Goal: Task Accomplishment & Management: Use online tool/utility

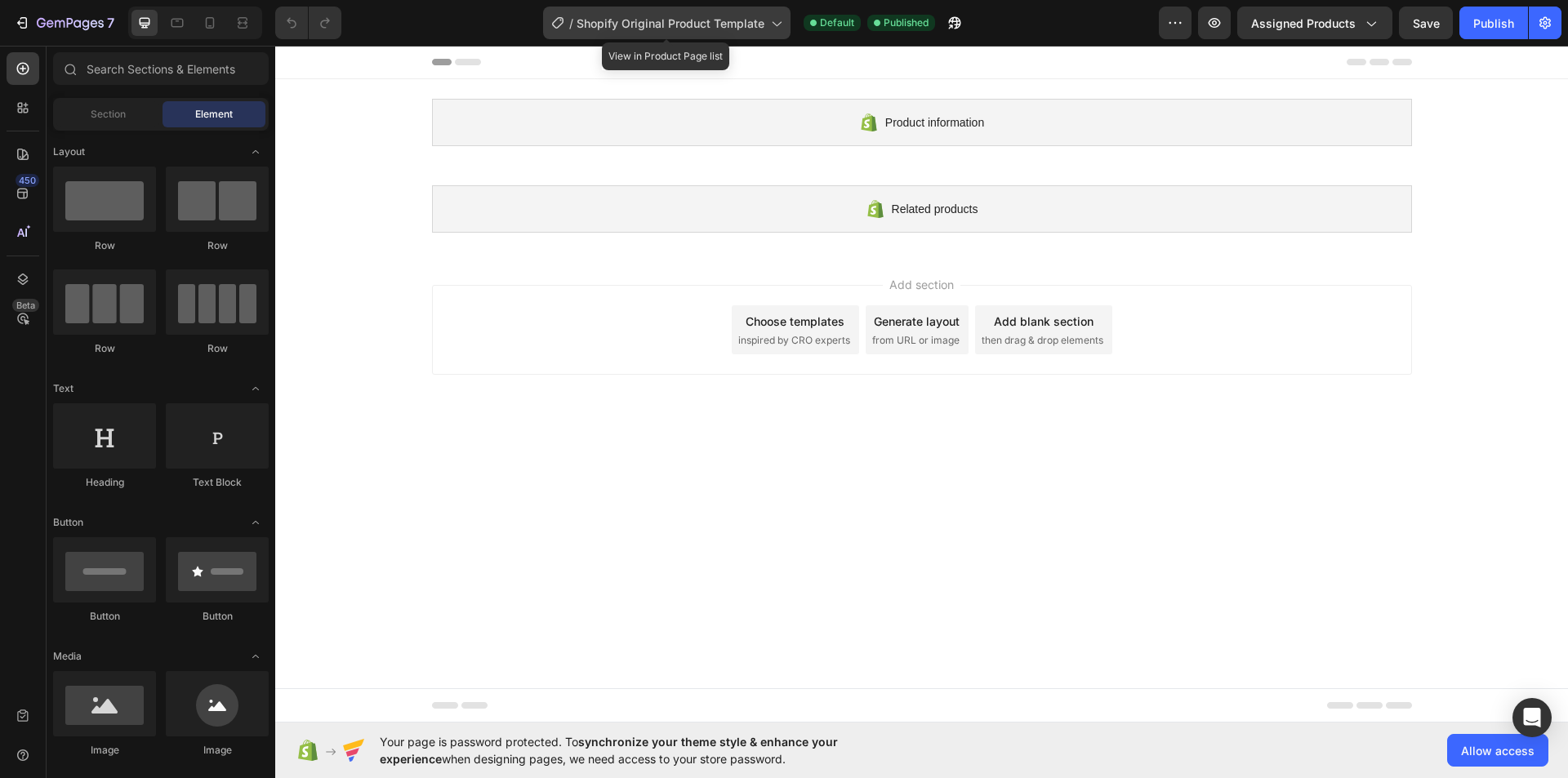
click at [764, 28] on span "Shopify Original Product Template" at bounding box center [670, 23] width 187 height 17
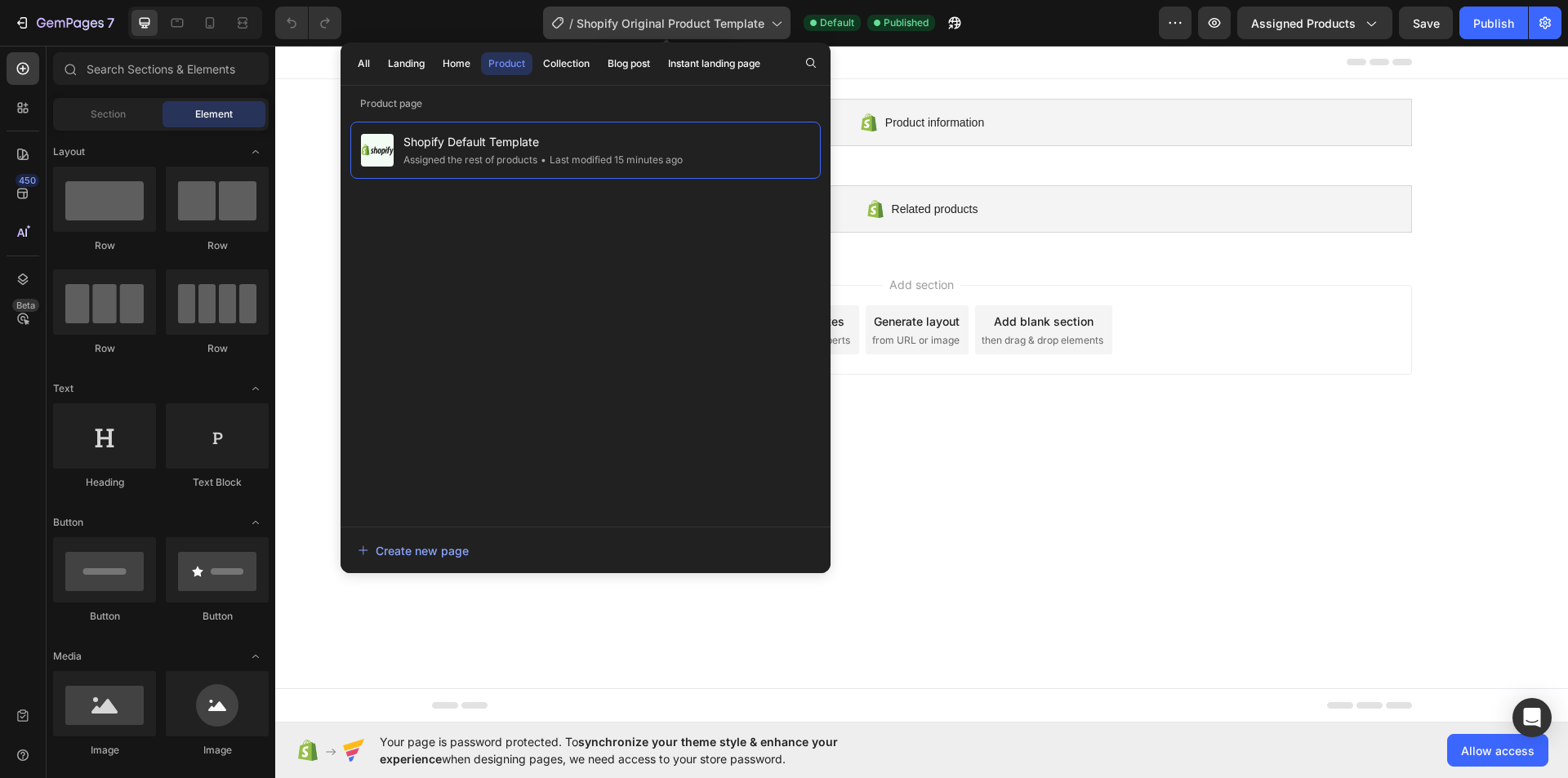
click at [764, 28] on span "Shopify Original Product Template" at bounding box center [670, 23] width 187 height 17
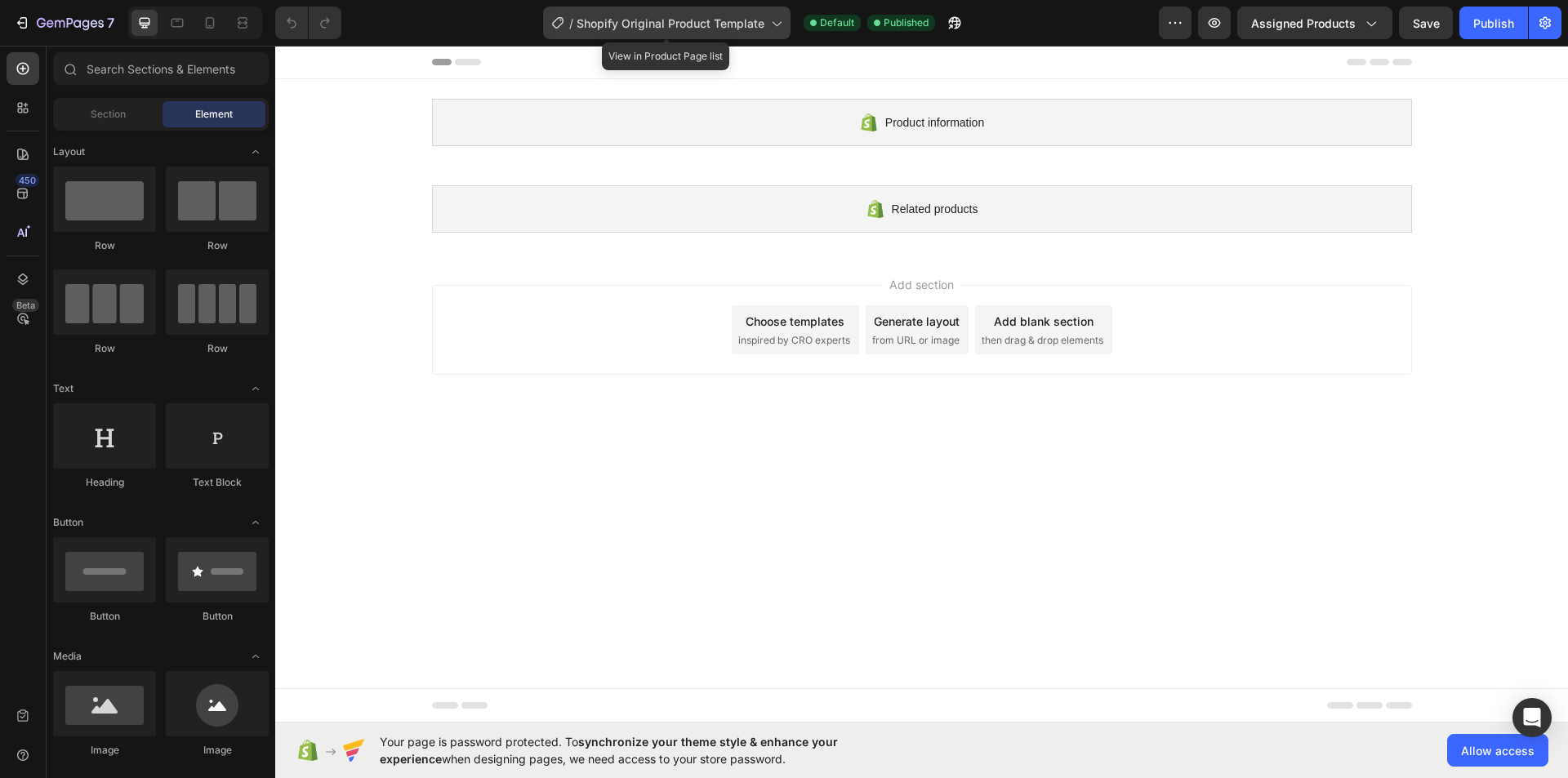
click at [764, 28] on span "Shopify Original Product Template" at bounding box center [670, 23] width 187 height 17
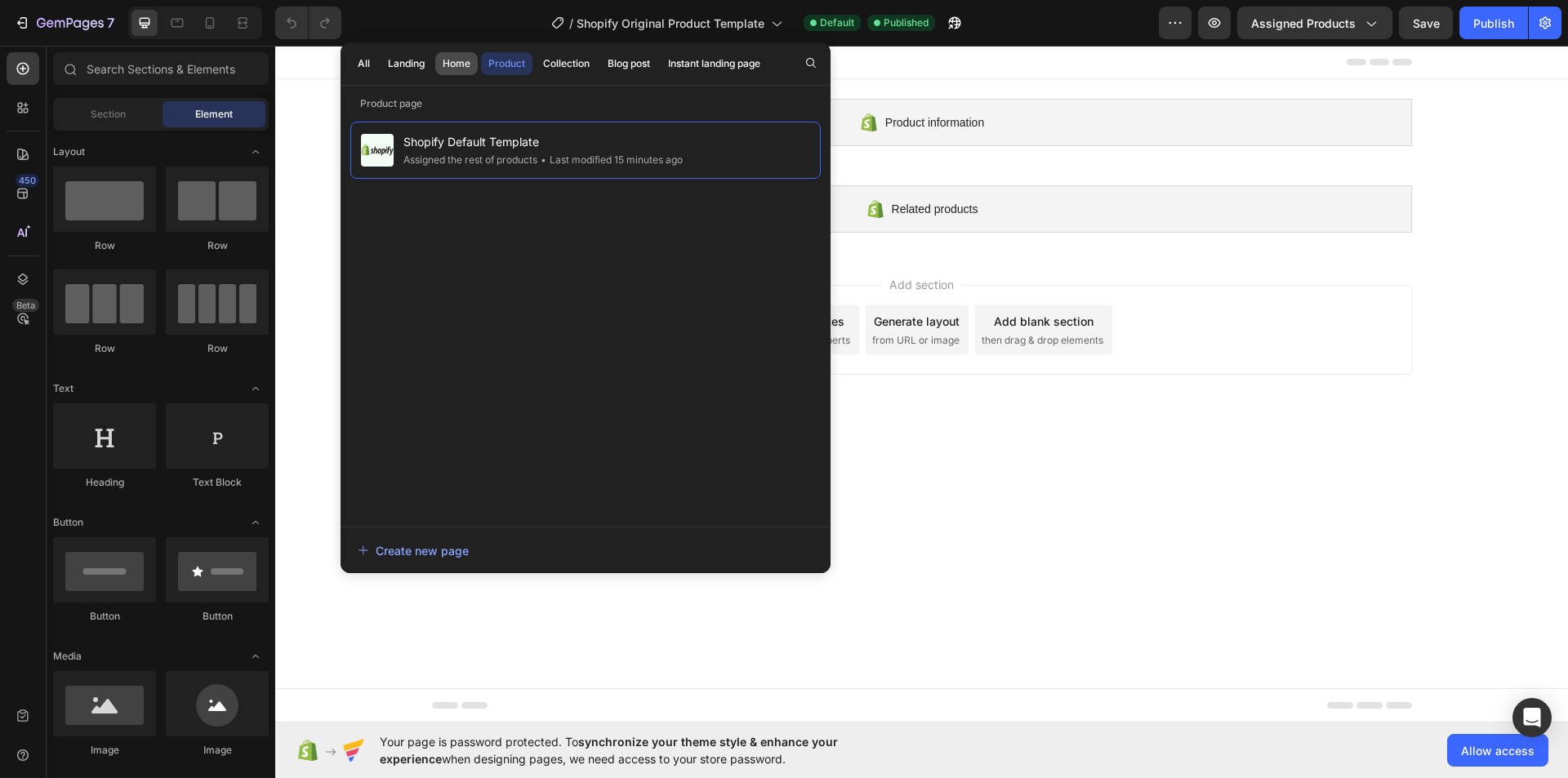
click at [460, 66] on div "Home" at bounding box center [456, 63] width 28 height 14
click at [417, 65] on div "Landing" at bounding box center [407, 63] width 37 height 14
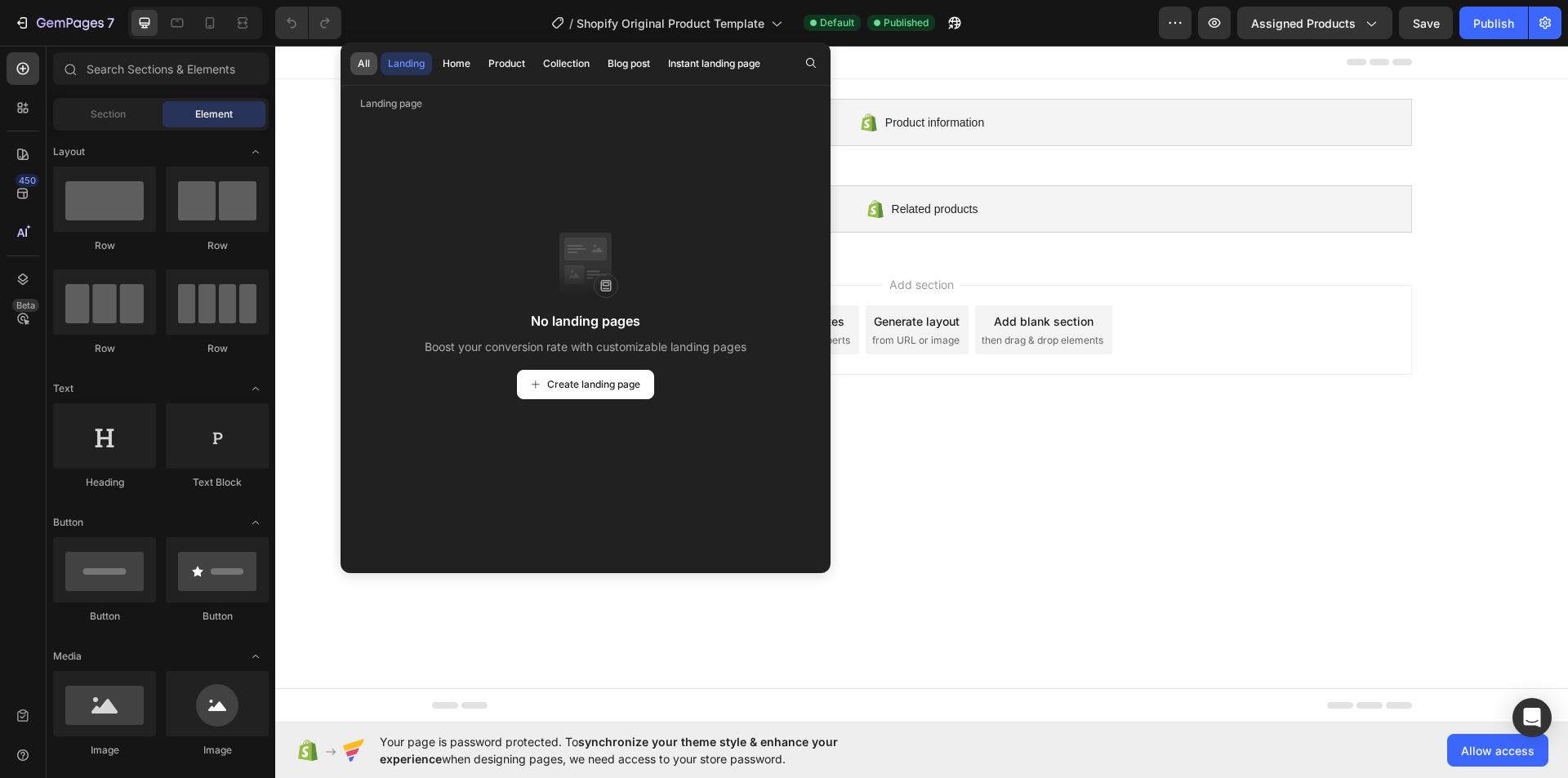
click at [371, 60] on button "All" at bounding box center [364, 63] width 27 height 23
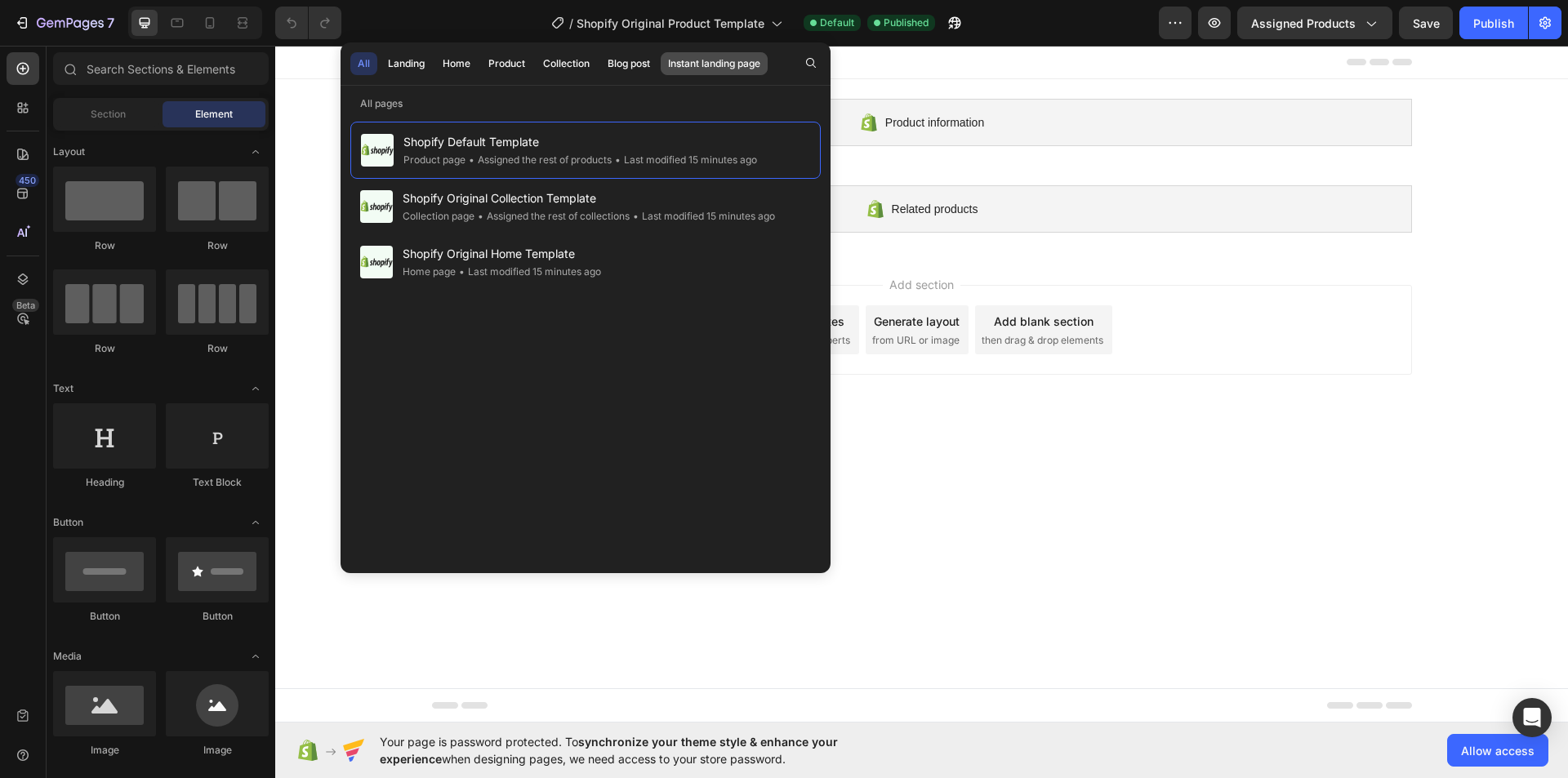
click at [716, 60] on div "Instant landing page" at bounding box center [714, 63] width 92 height 14
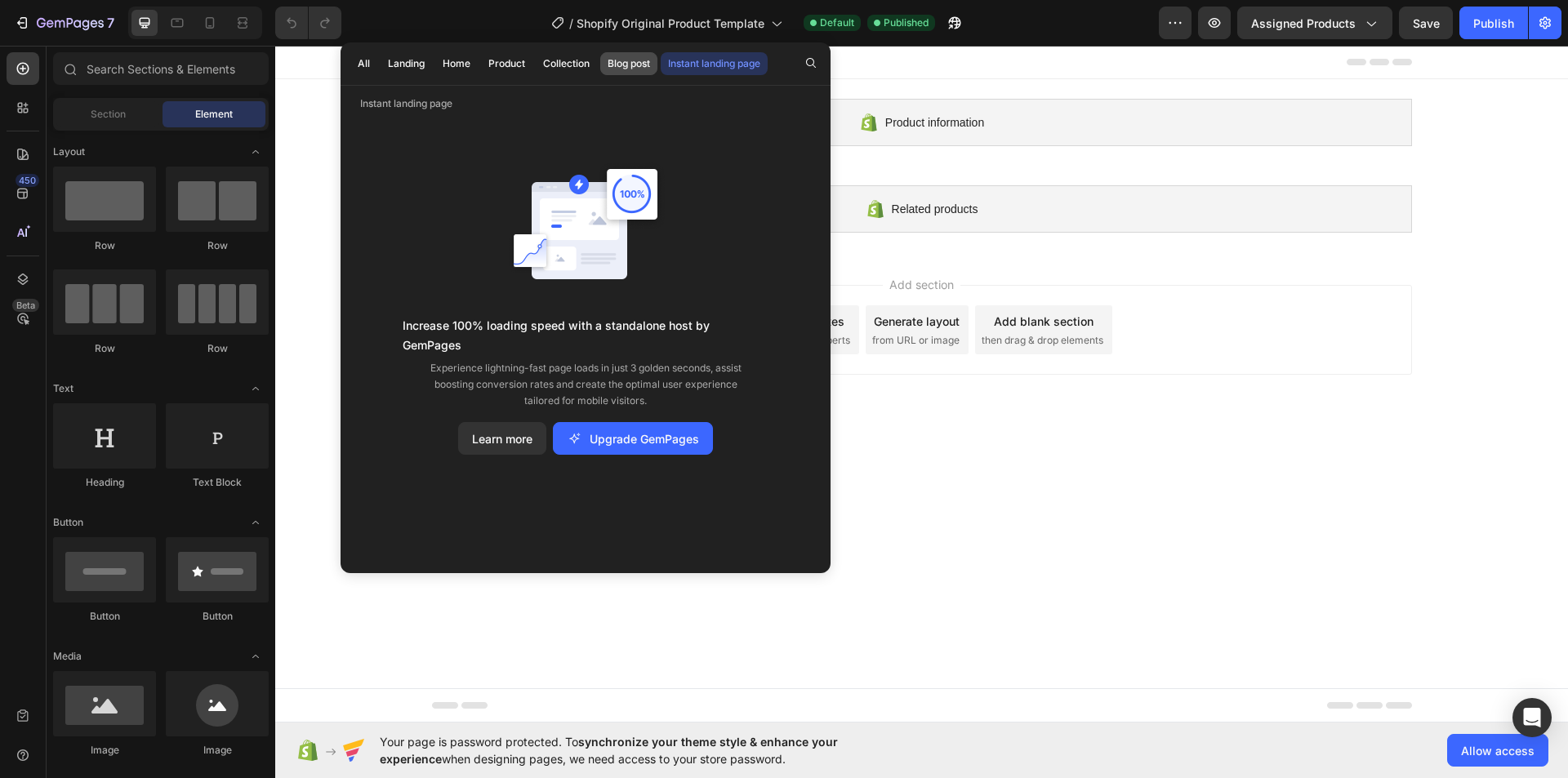
click at [632, 62] on div "Blog post" at bounding box center [629, 63] width 43 height 14
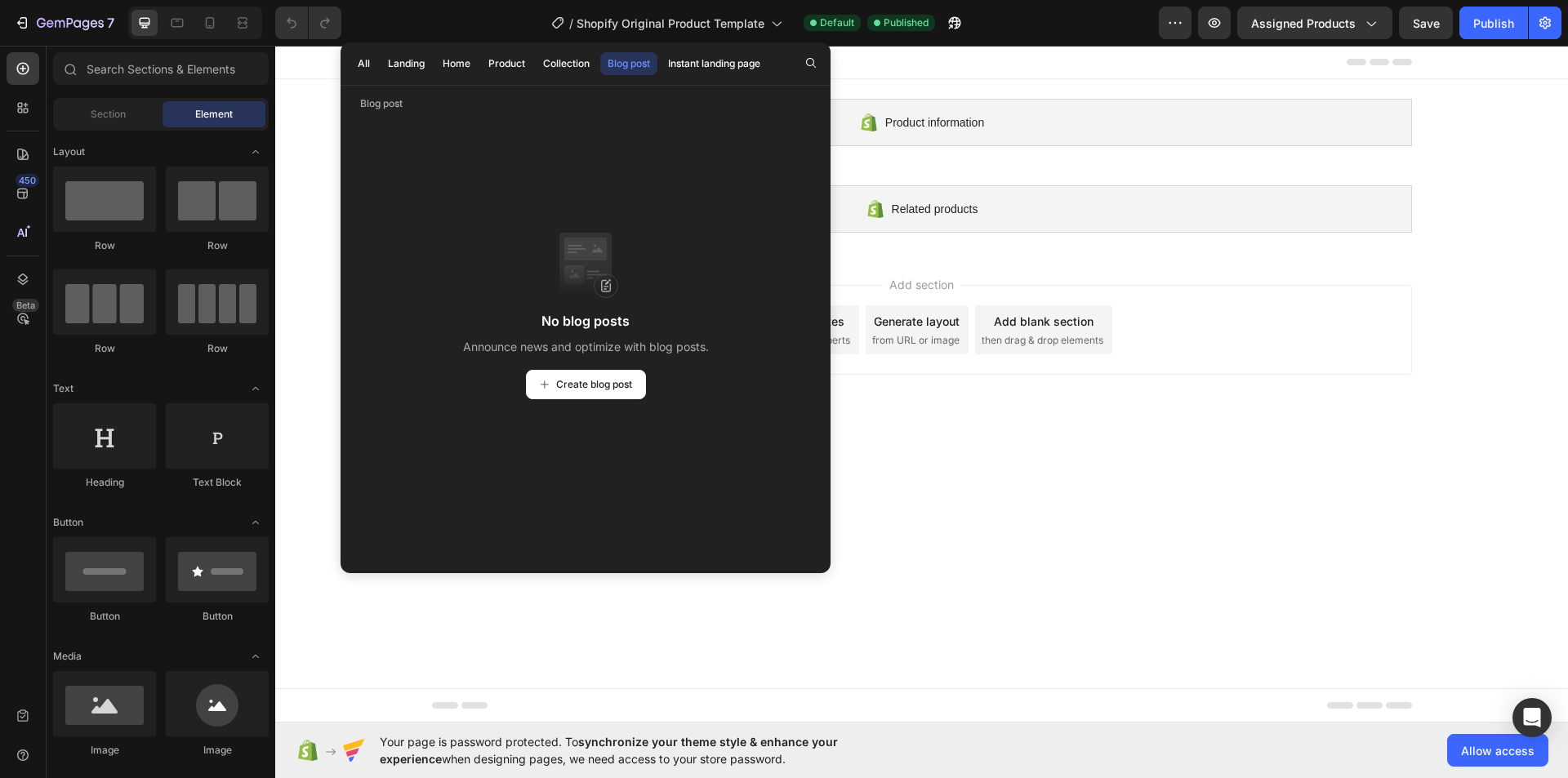
click at [1223, 372] on div "Add section Choose templates inspired by CRO experts Generate layout from URL o…" at bounding box center [922, 329] width 980 height 90
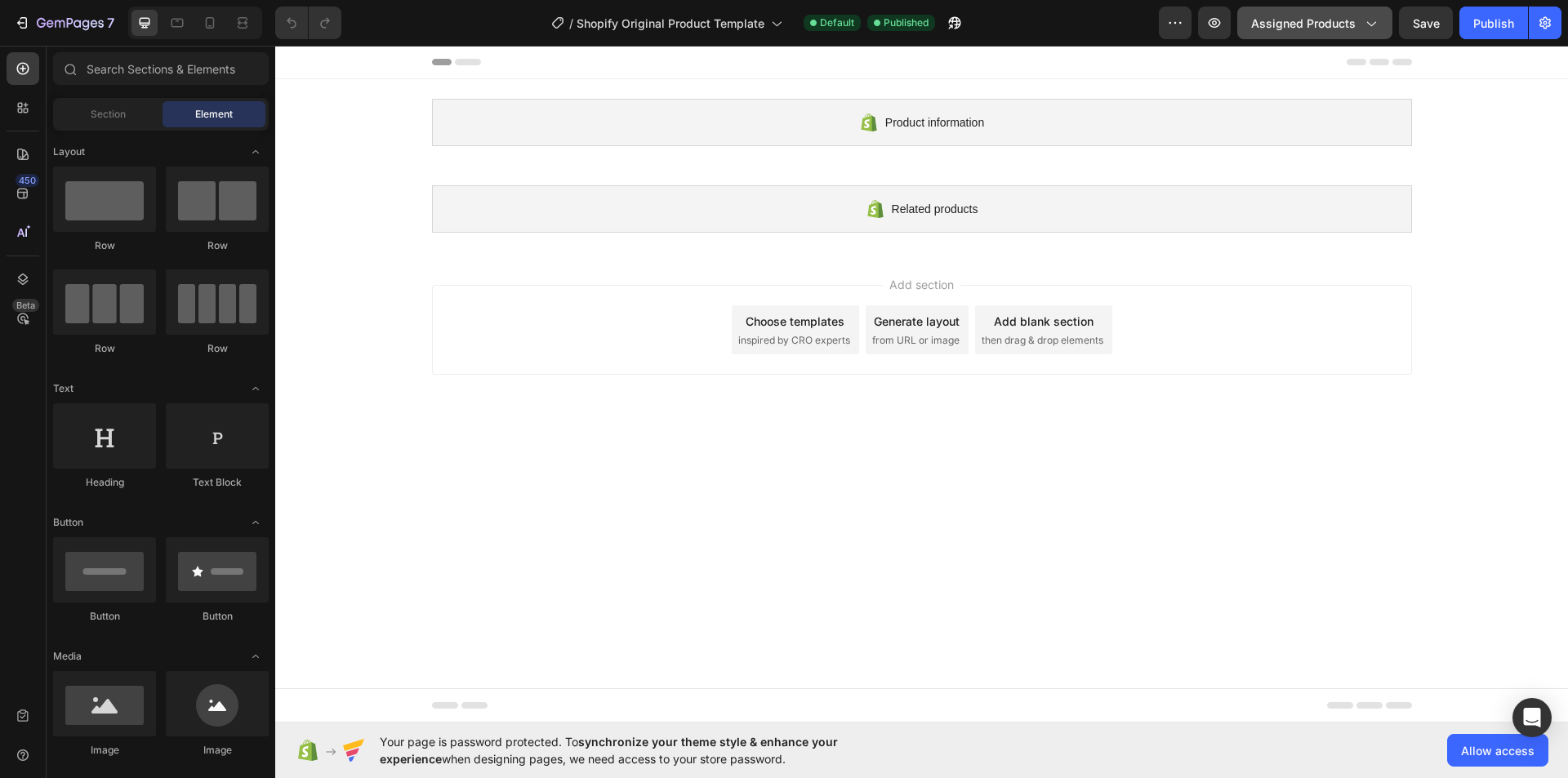
click at [1338, 27] on span "Assigned Products" at bounding box center [1303, 23] width 104 height 17
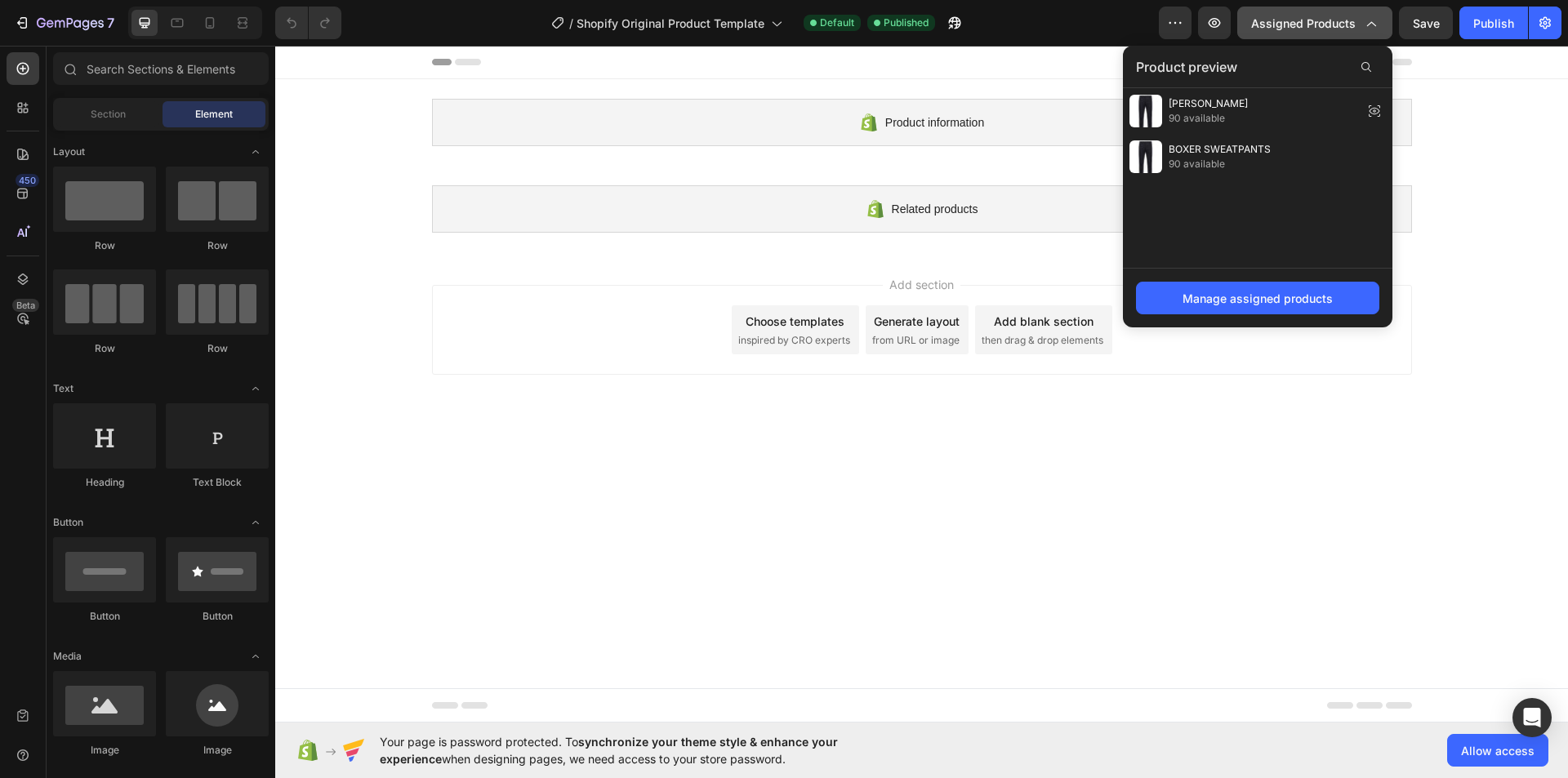
click at [1338, 27] on span "Assigned Products" at bounding box center [1303, 23] width 104 height 17
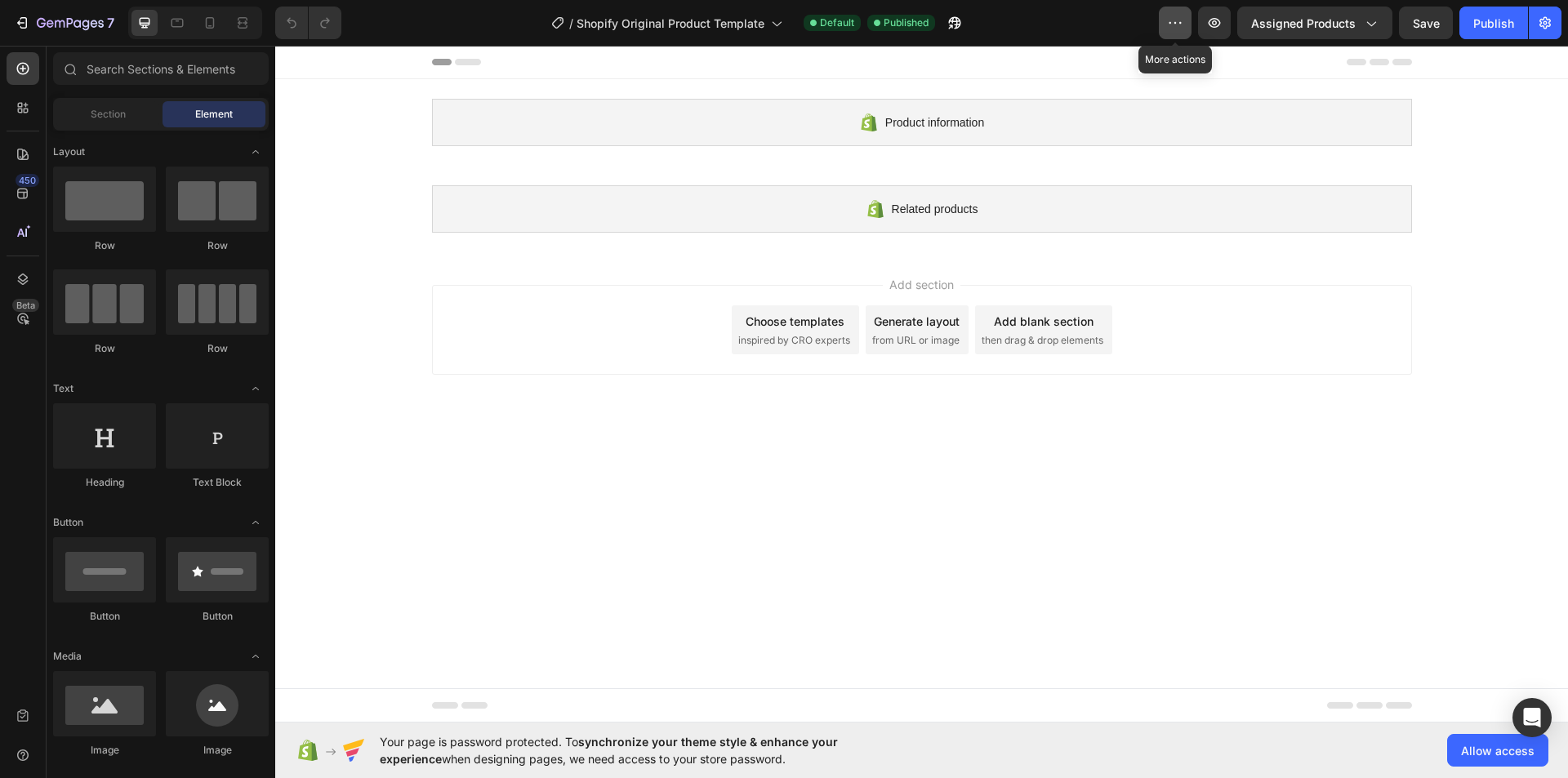
click at [1182, 26] on icon "button" at bounding box center [1175, 22] width 16 height 16
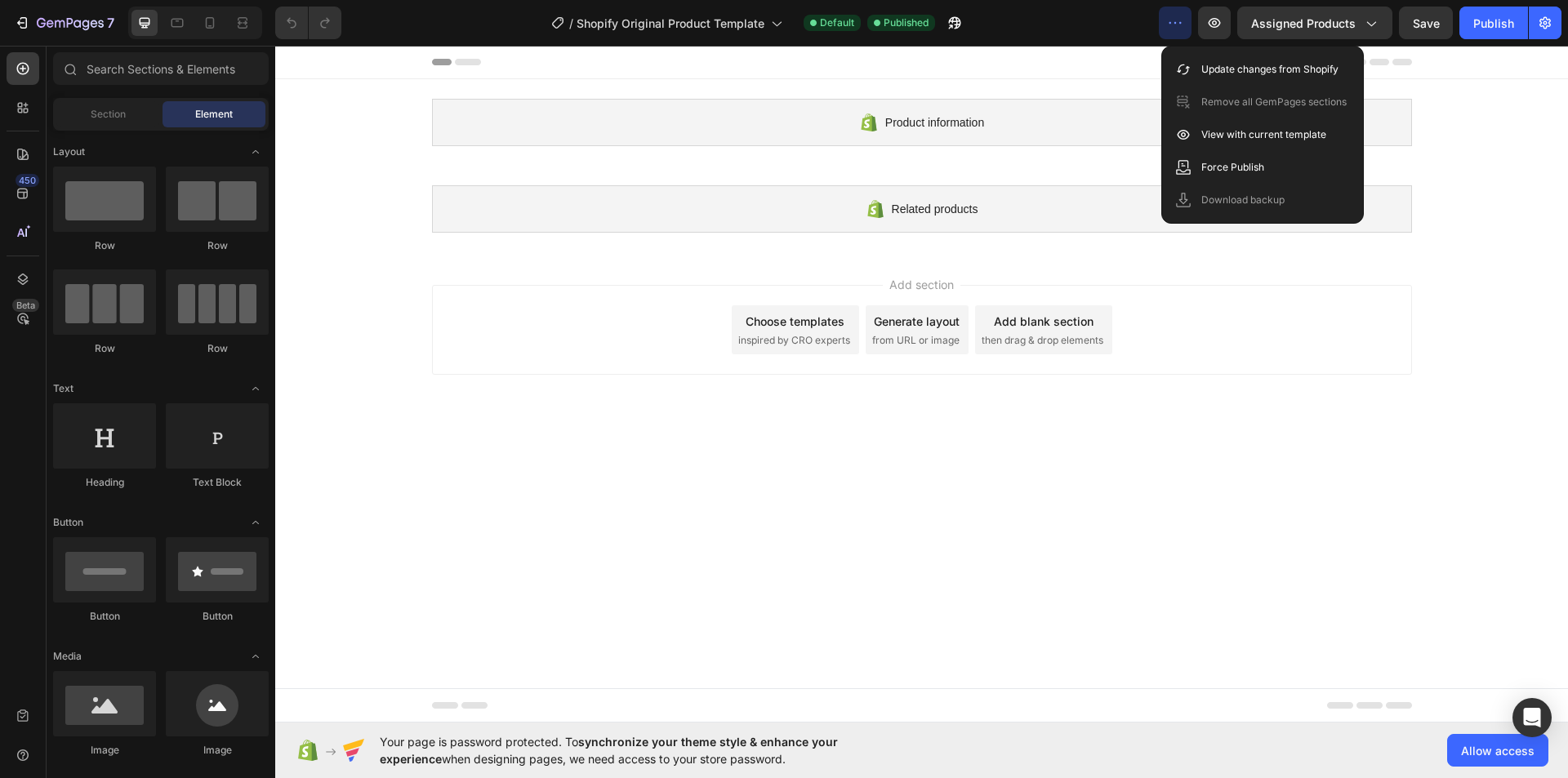
click at [1182, 26] on icon "button" at bounding box center [1175, 22] width 16 height 16
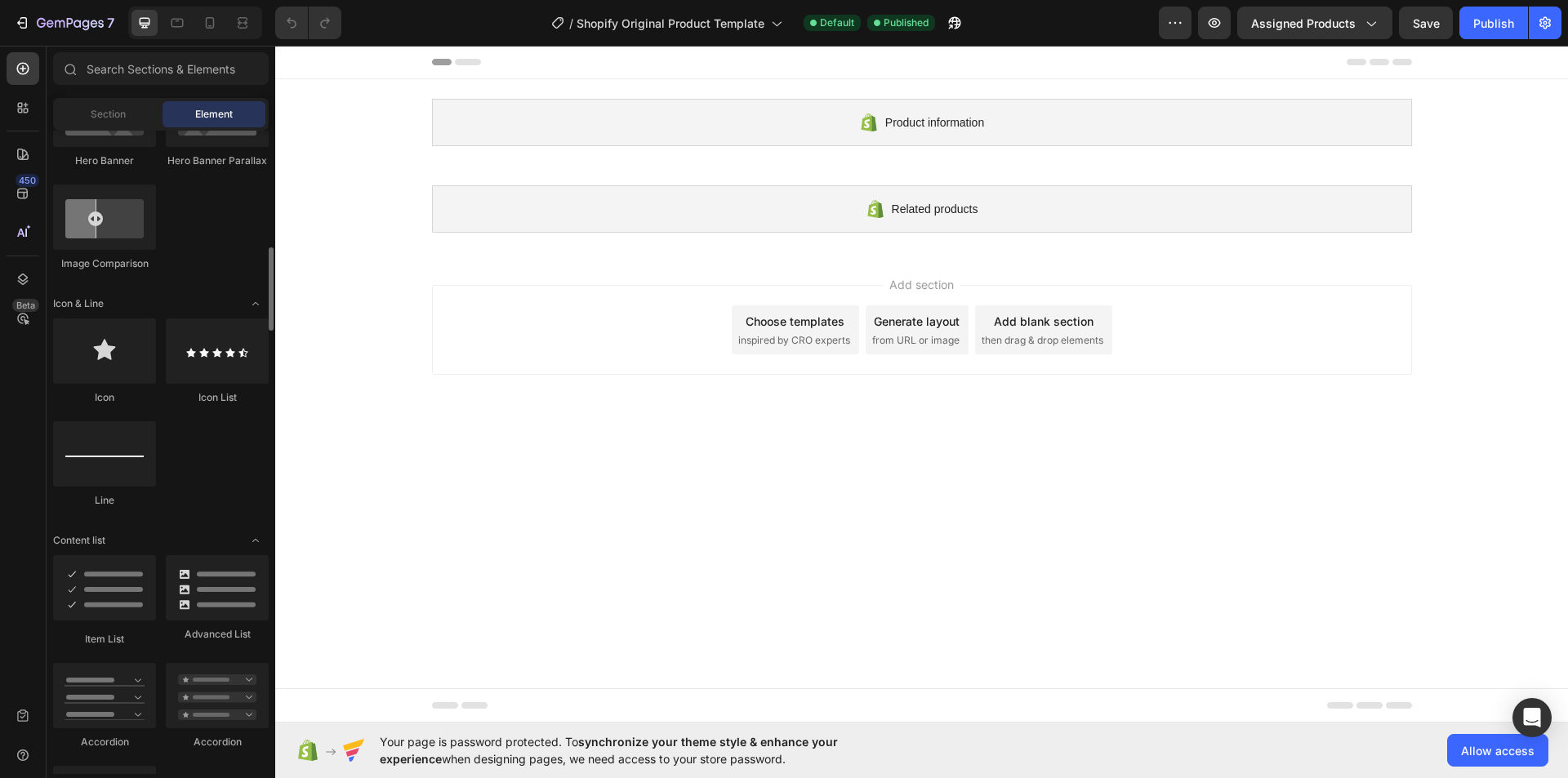
scroll to position [1388, 0]
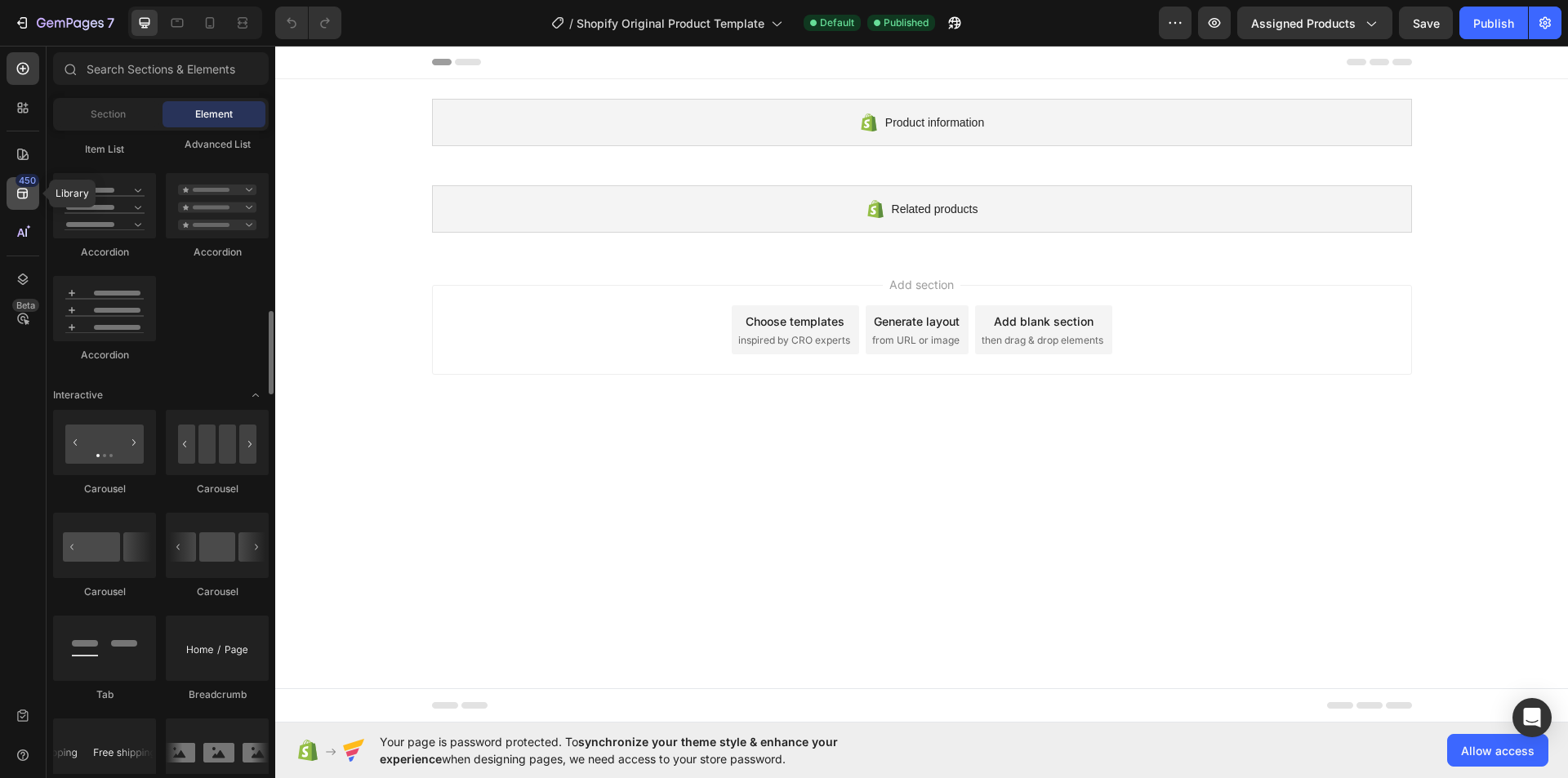
click at [16, 183] on div "450" at bounding box center [27, 181] width 24 height 13
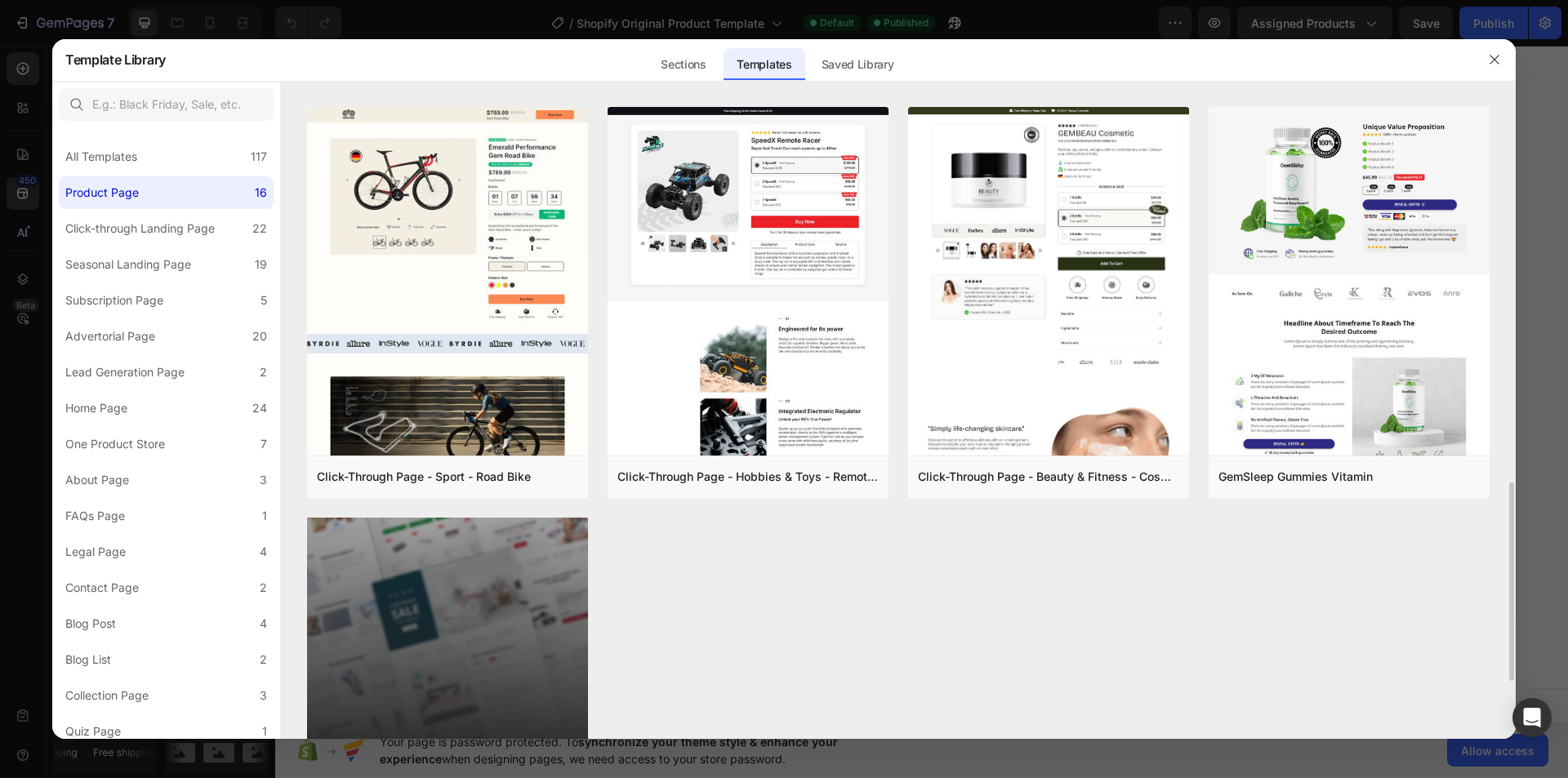
scroll to position [1411, 0]
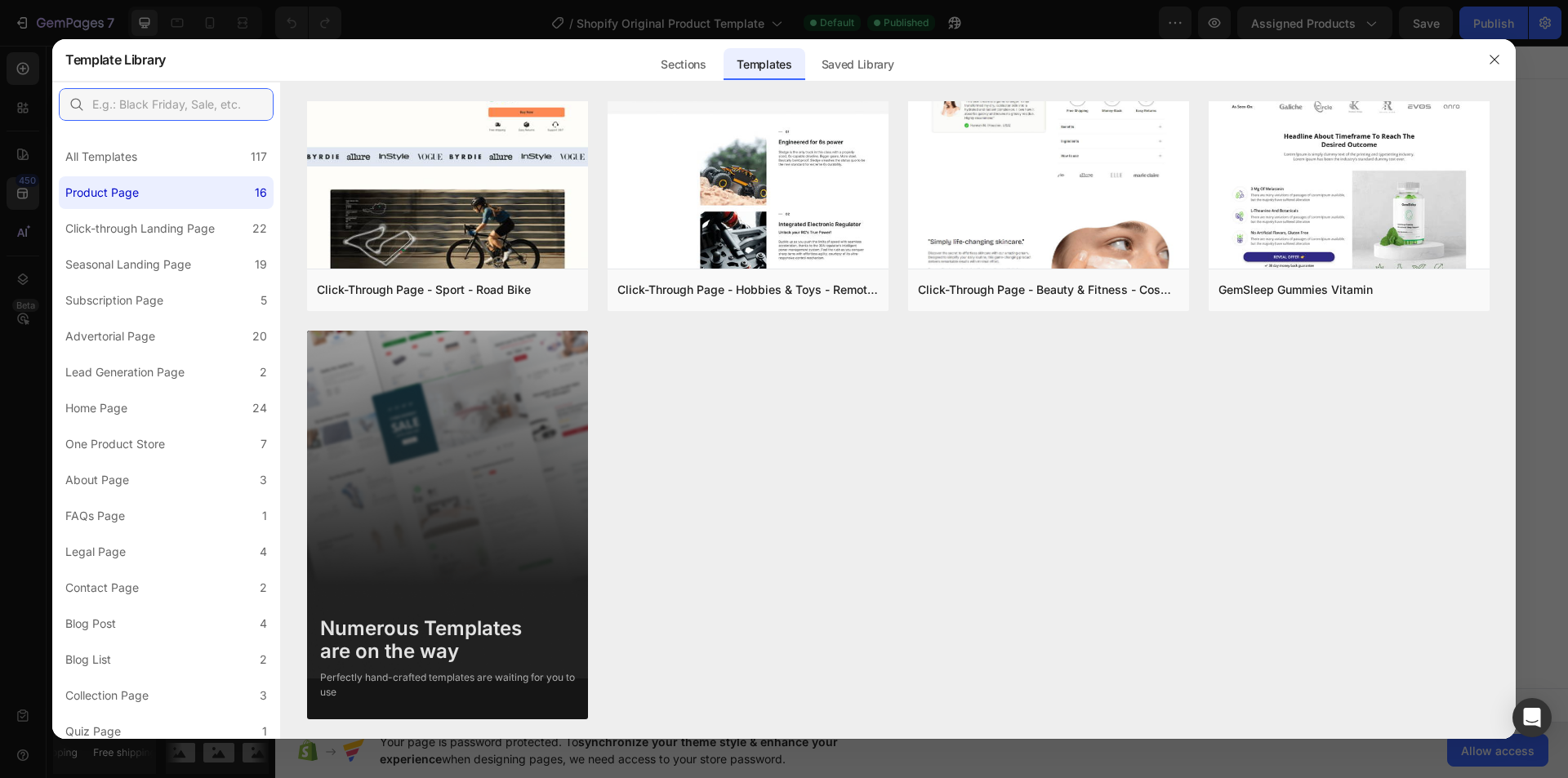
click at [158, 107] on input "text" at bounding box center [166, 104] width 215 height 33
type input "coming"
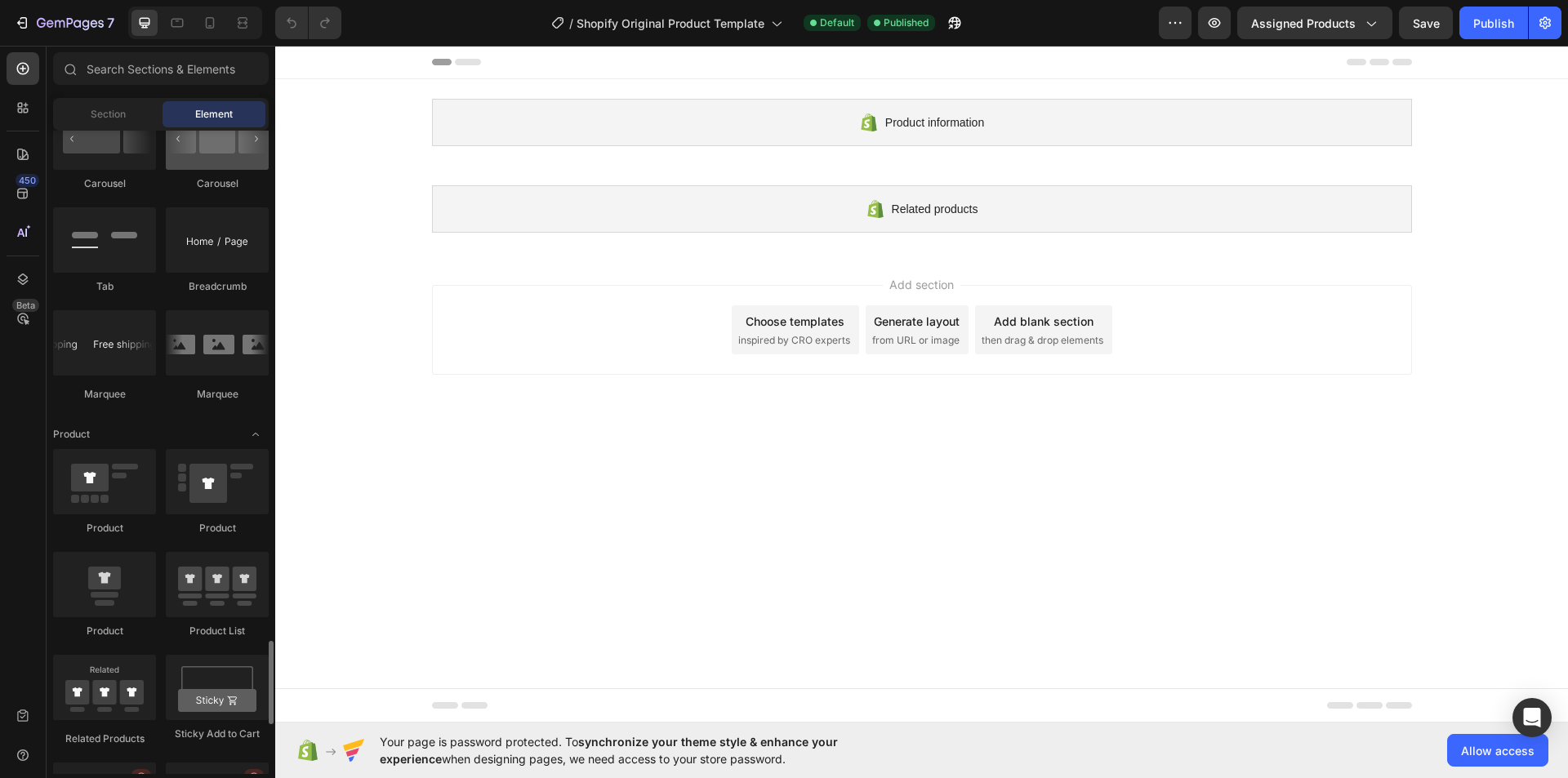
scroll to position [2041, 0]
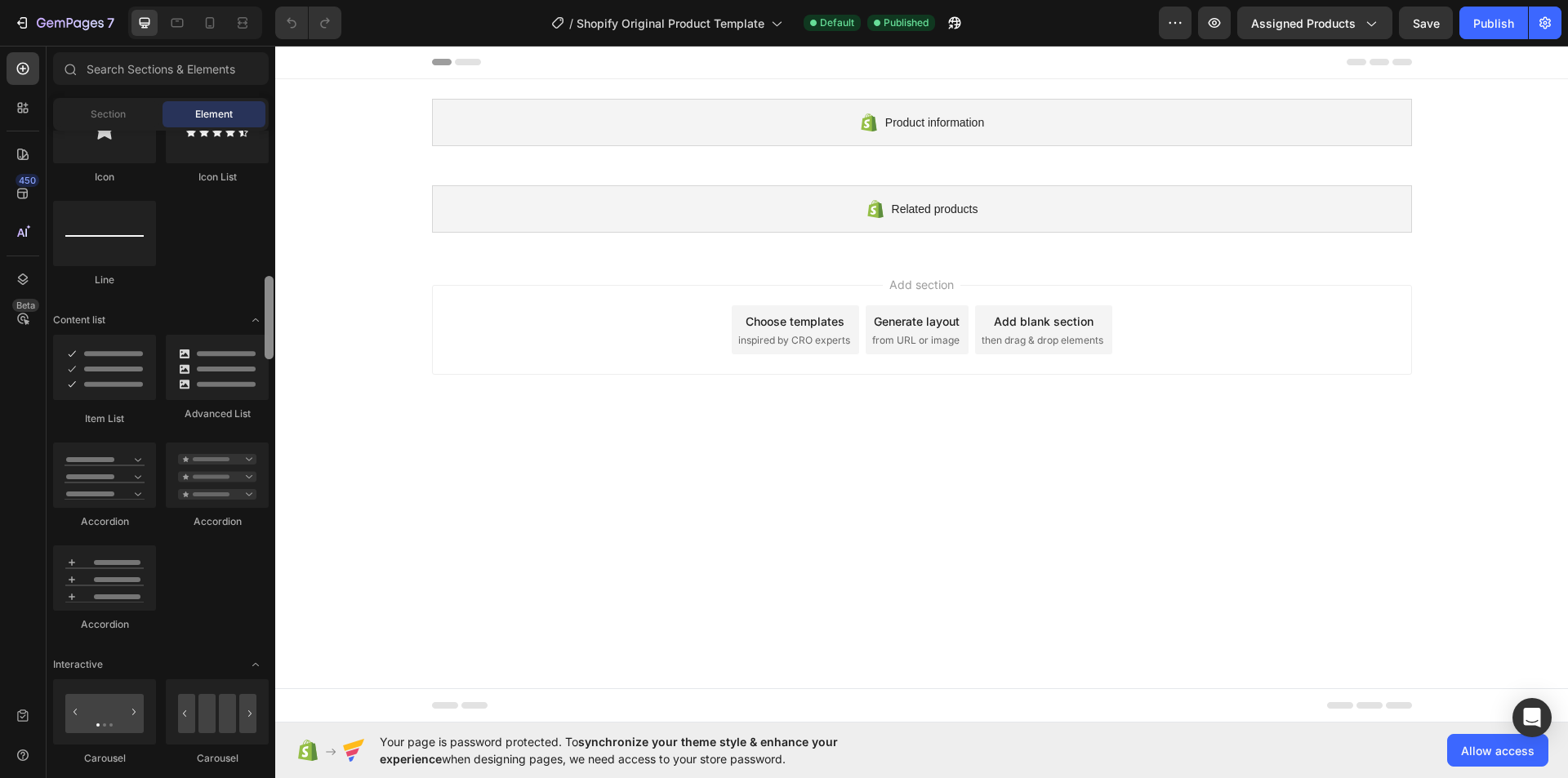
scroll to position [547, 0]
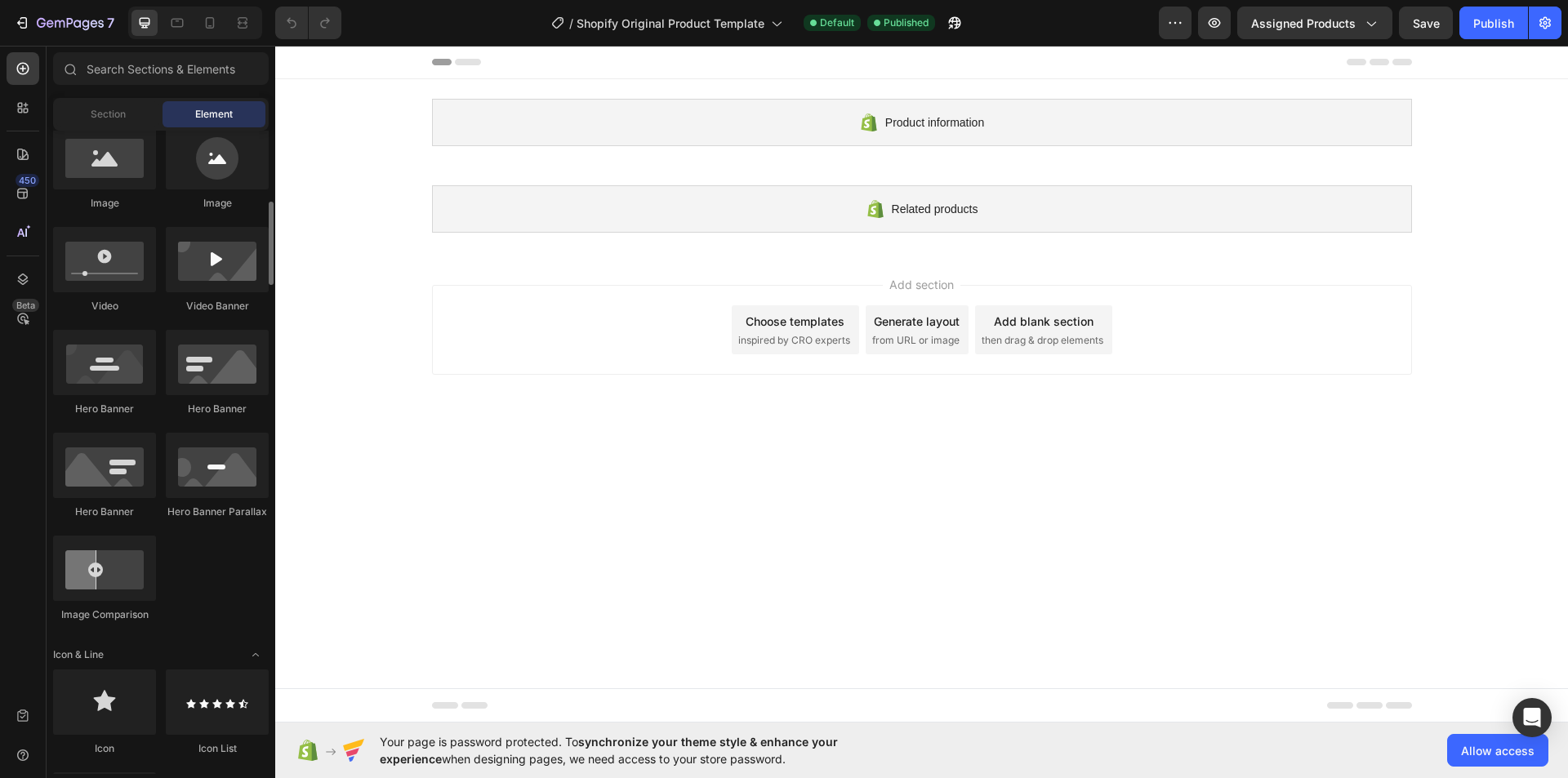
click at [471, 60] on icon at bounding box center [467, 62] width 26 height 7
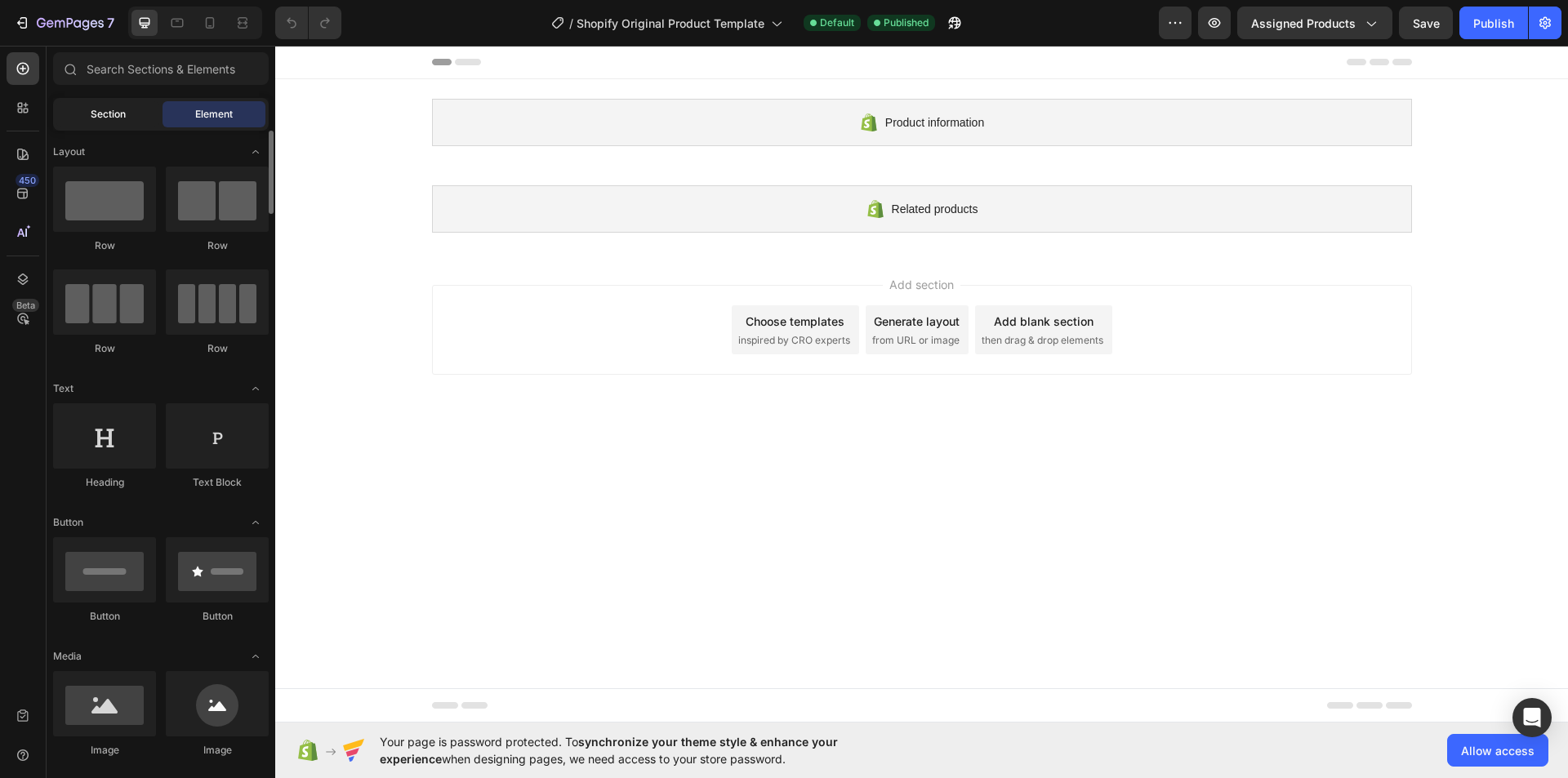
click at [125, 108] on span "Section" at bounding box center [108, 113] width 35 height 14
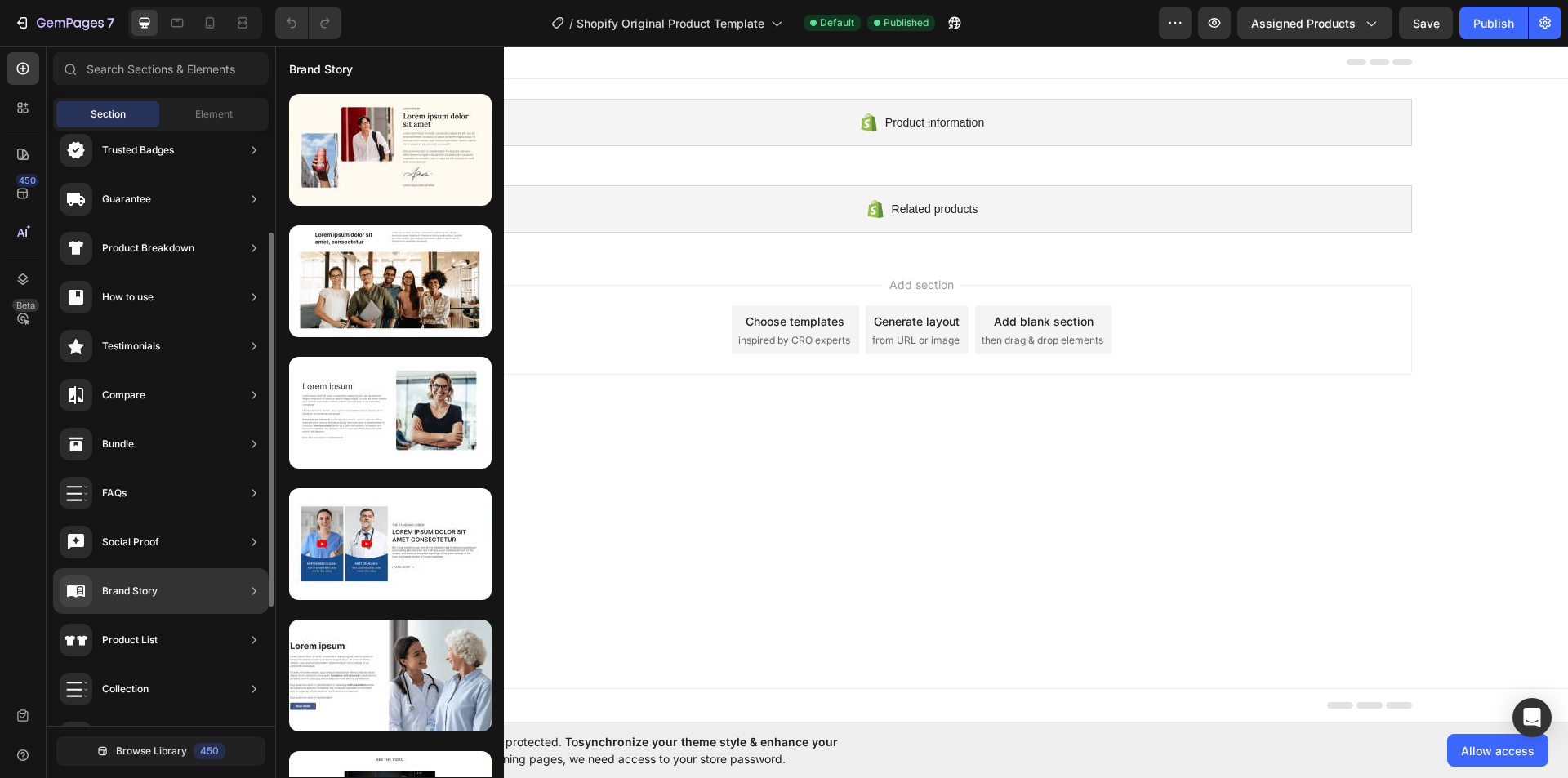
scroll to position [352, 0]
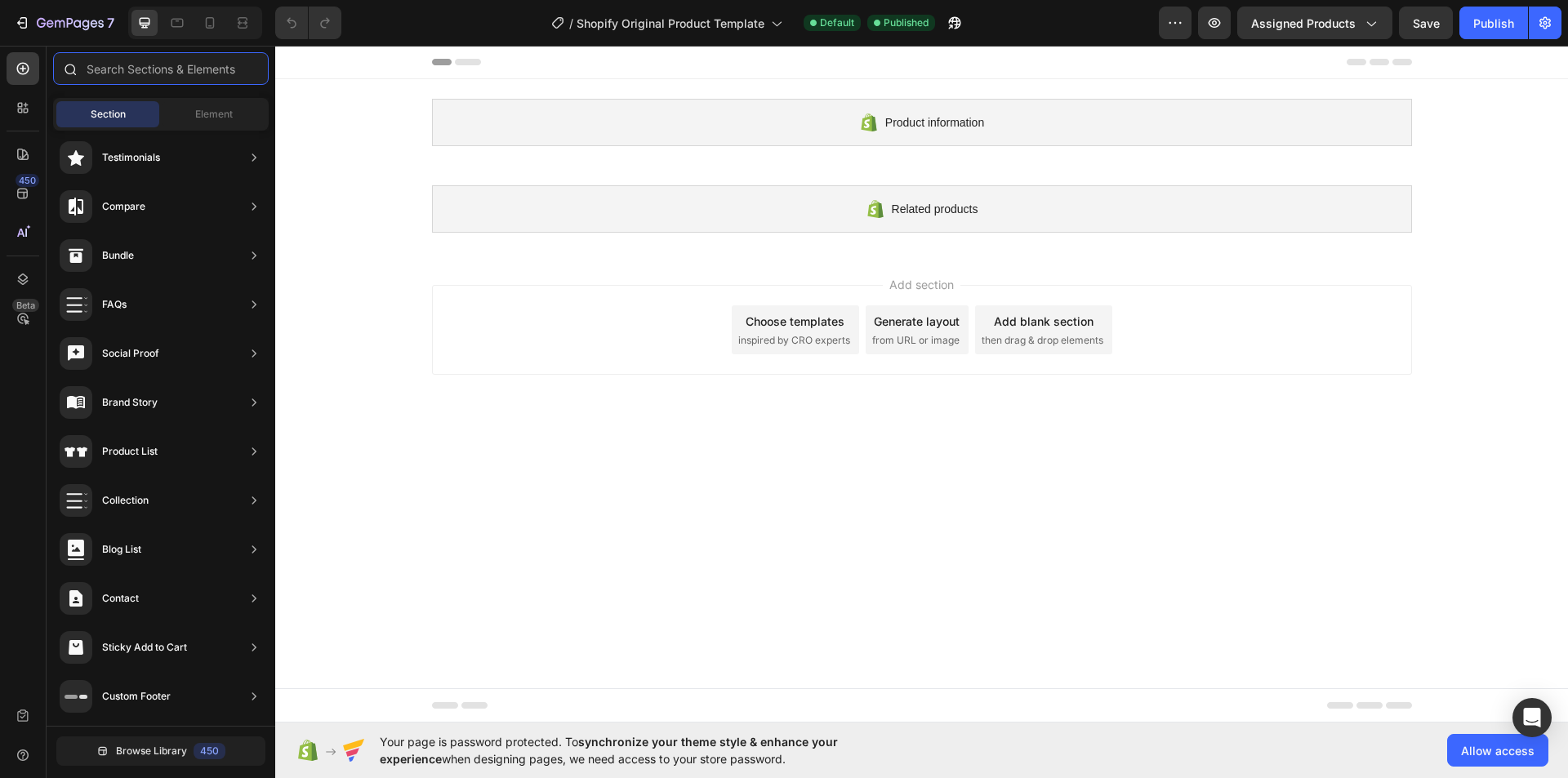
click at [170, 71] on input "text" at bounding box center [160, 68] width 216 height 33
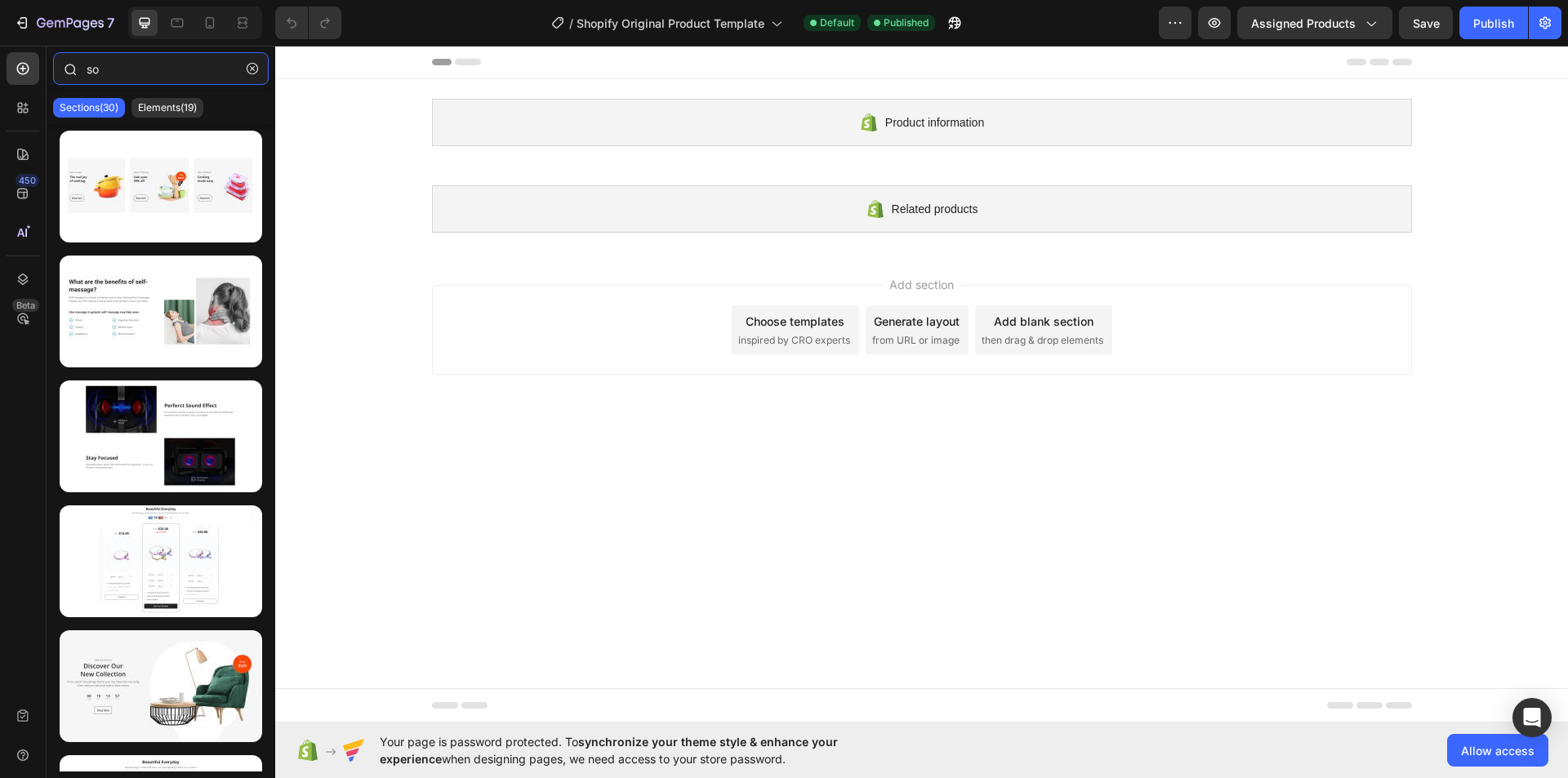
type input "s"
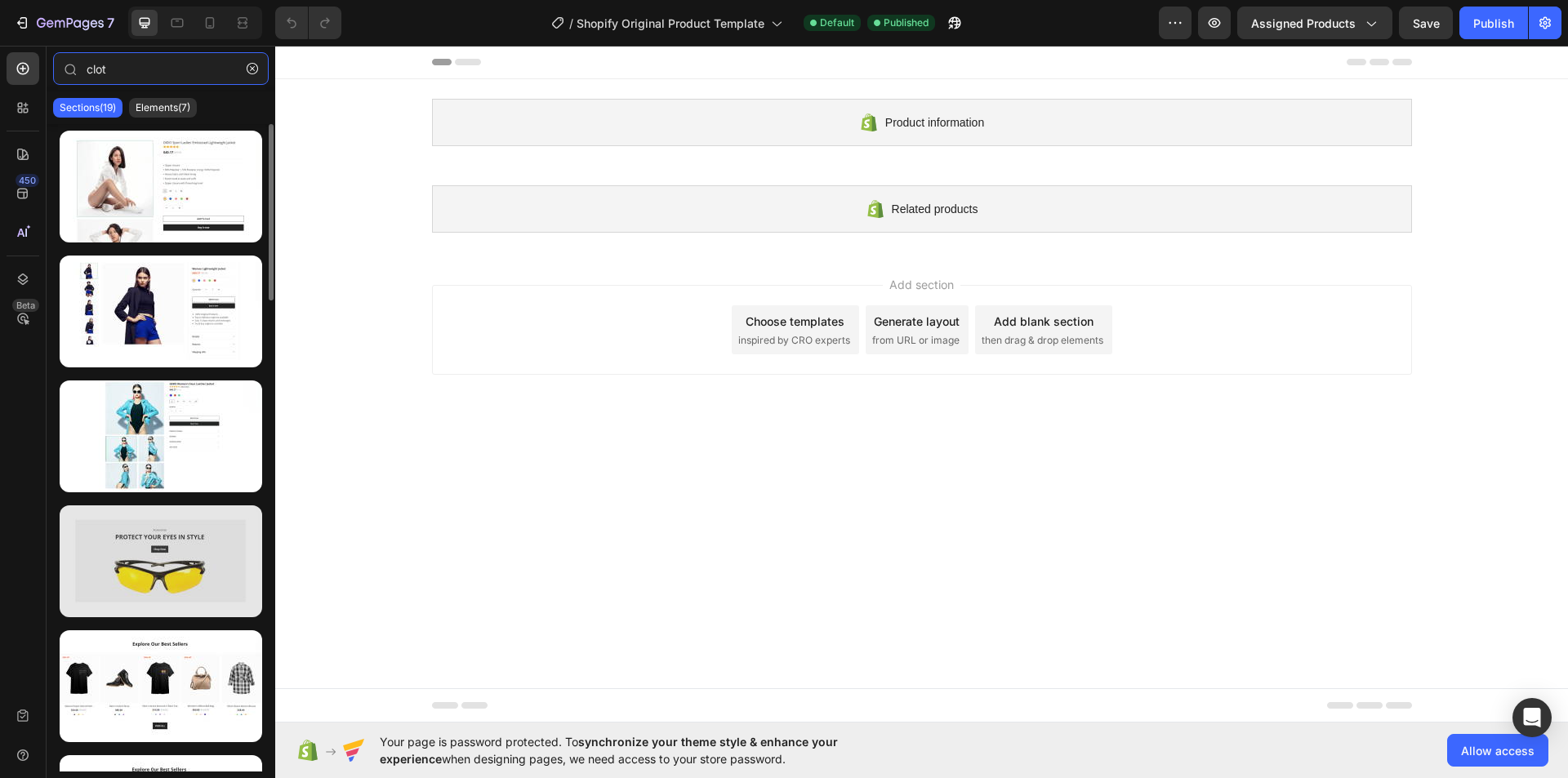
type input "clot"
click at [192, 523] on div at bounding box center [160, 560] width 203 height 112
click at [166, 567] on div at bounding box center [160, 560] width 203 height 112
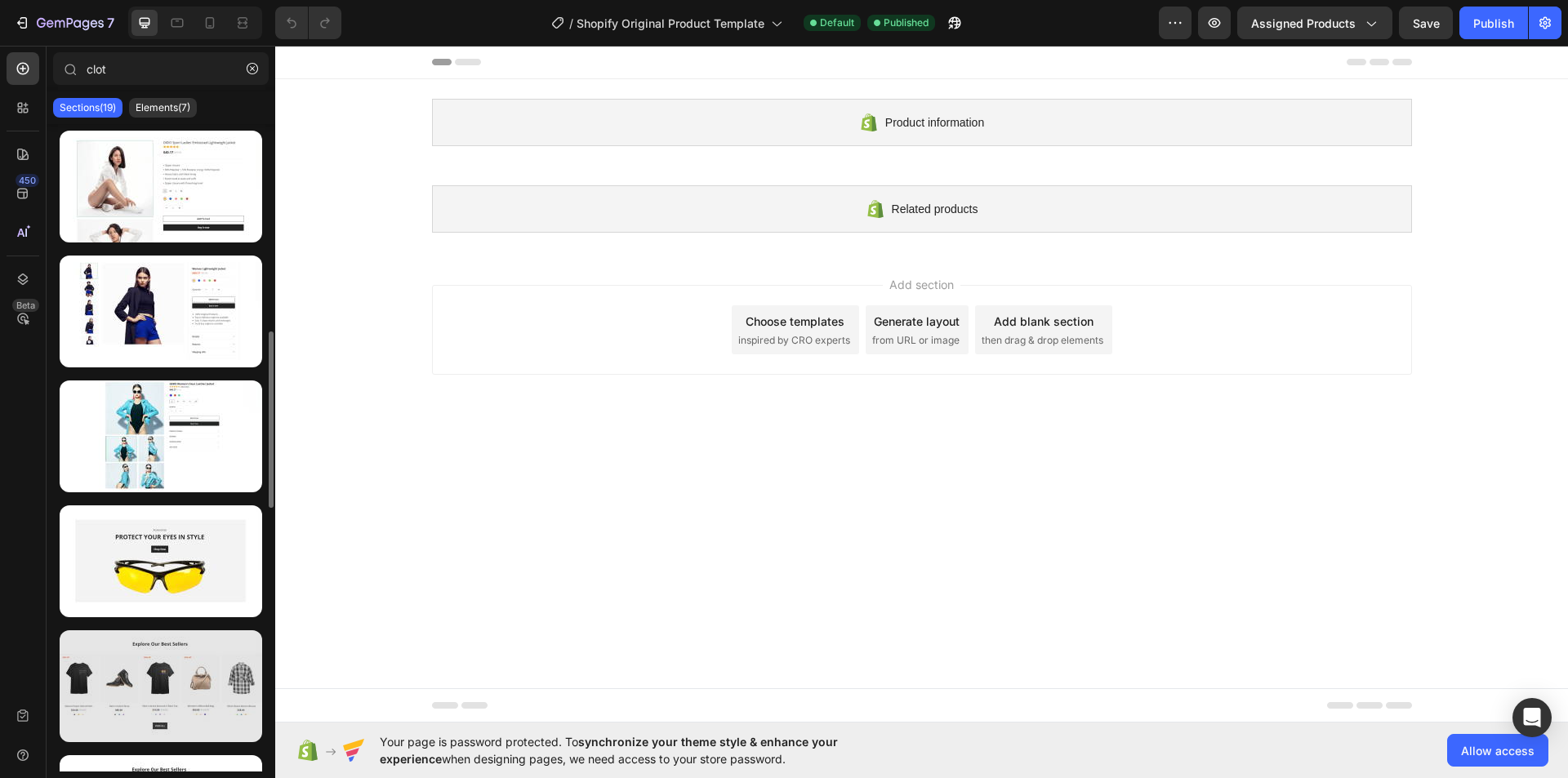
scroll to position [163, 0]
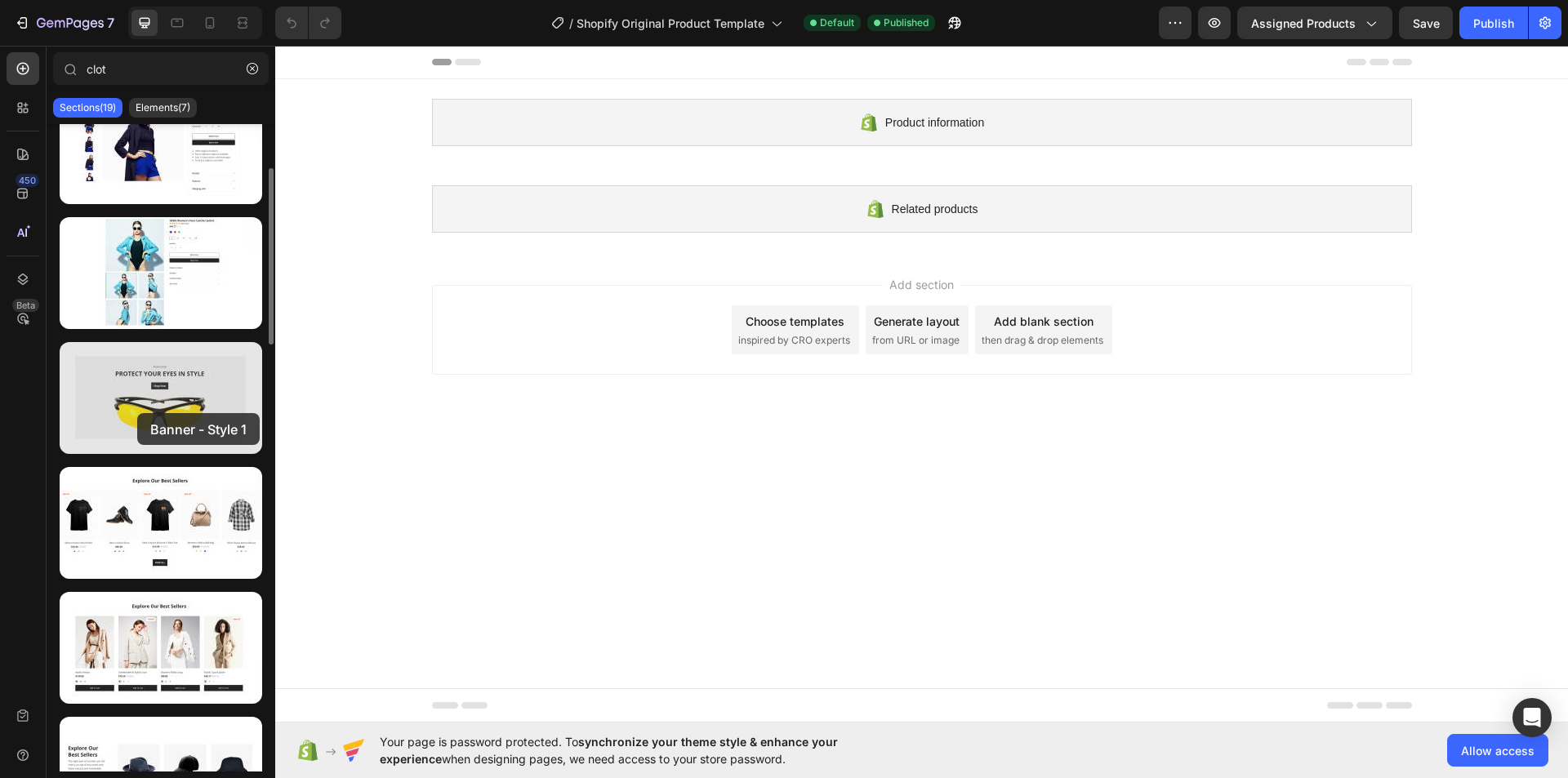
drag, startPoint x: 170, startPoint y: 402, endPoint x: 137, endPoint y: 413, distance: 34.8
click at [137, 413] on div at bounding box center [160, 397] width 203 height 112
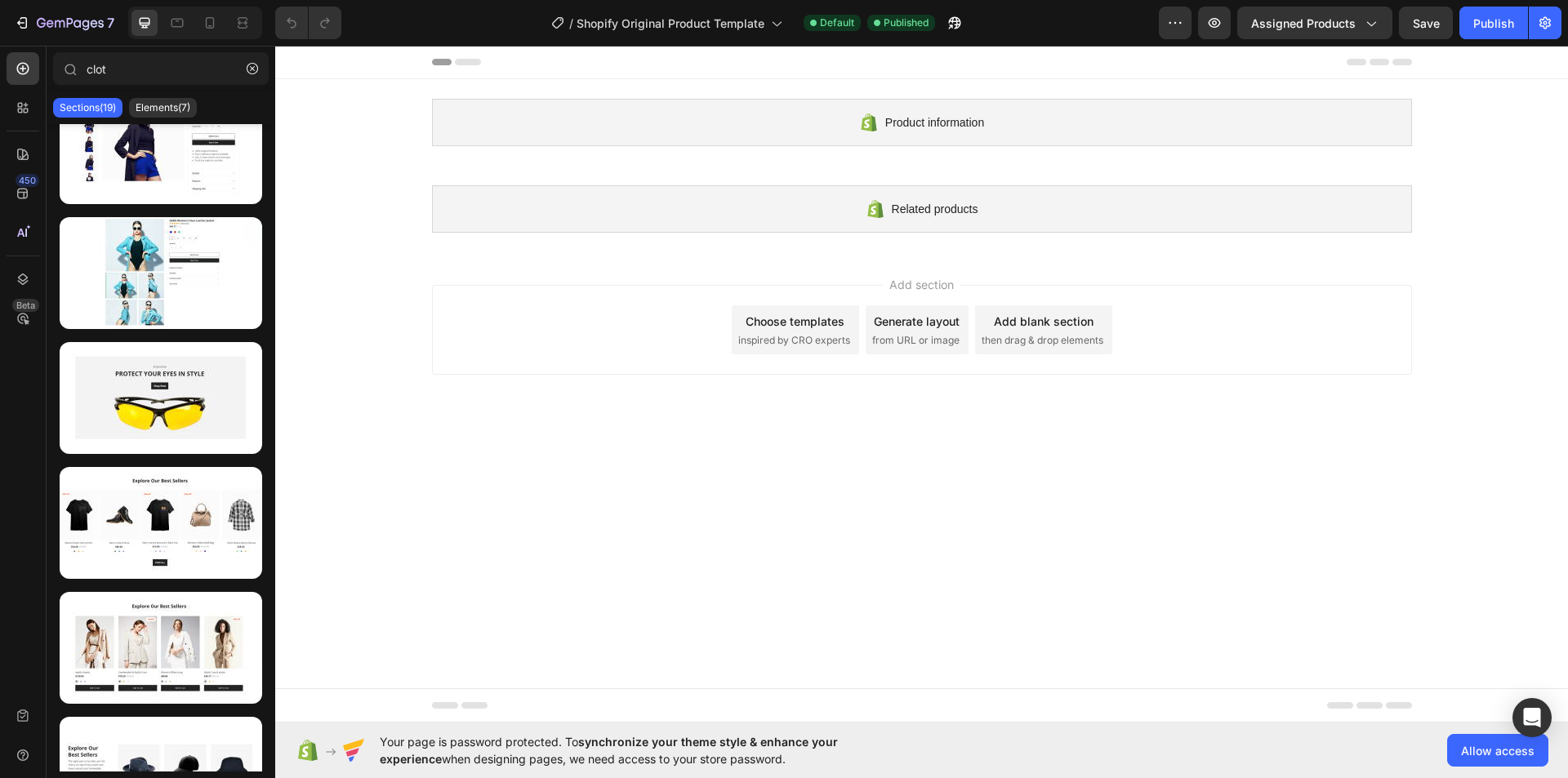
click at [466, 59] on icon at bounding box center [467, 62] width 26 height 7
